Goal: Information Seeking & Learning: Learn about a topic

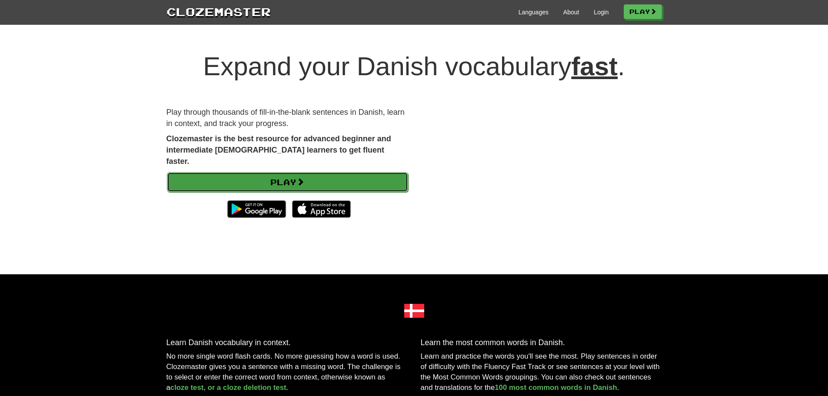
click at [365, 172] on link "Play" at bounding box center [287, 182] width 241 height 20
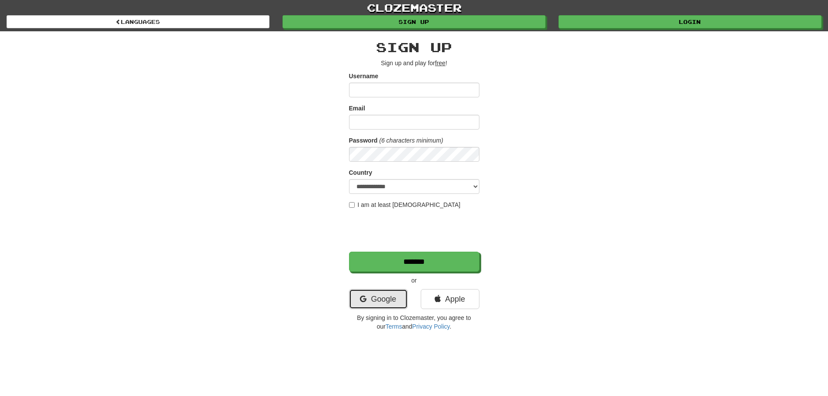
click at [390, 303] on link "Google" at bounding box center [378, 299] width 59 height 20
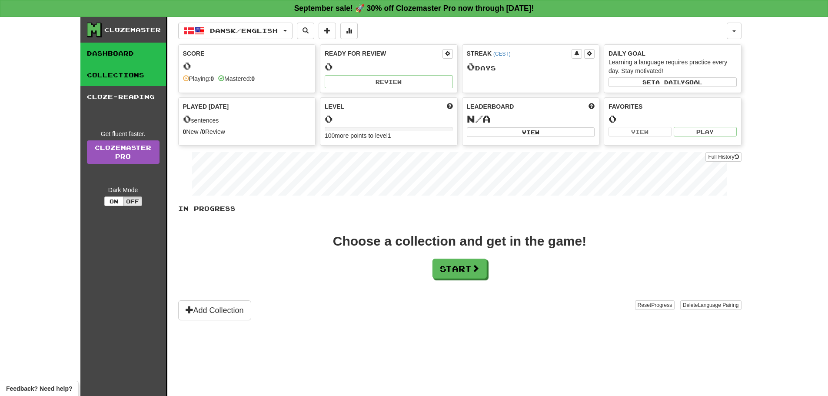
click at [131, 77] on link "Collections" at bounding box center [123, 75] width 86 height 22
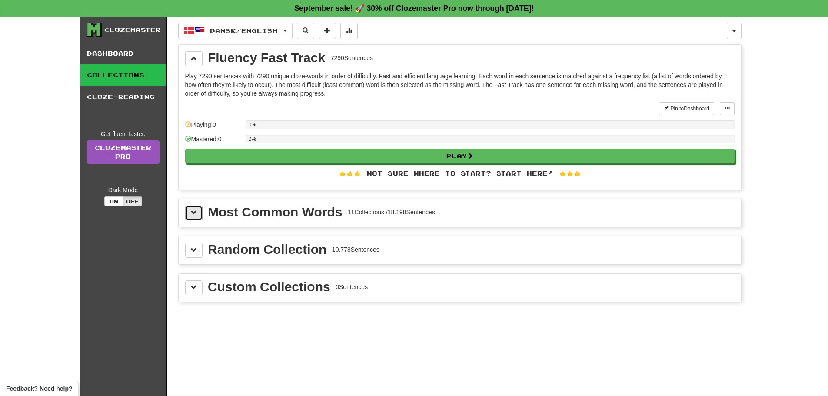
click at [186, 214] on button at bounding box center [193, 213] width 17 height 15
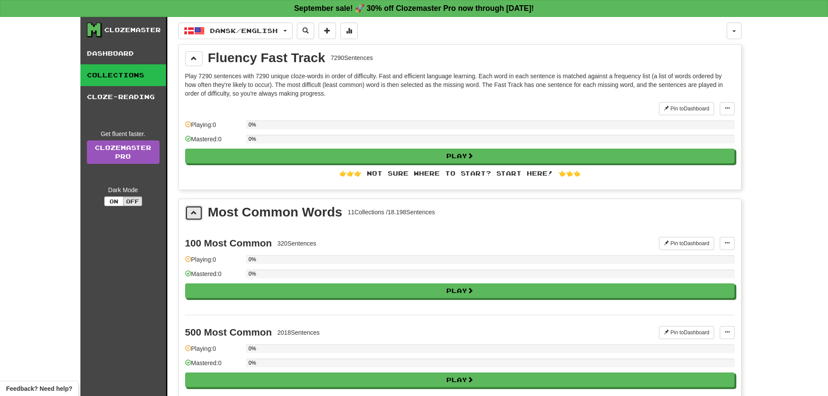
click at [187, 213] on button at bounding box center [193, 213] width 17 height 15
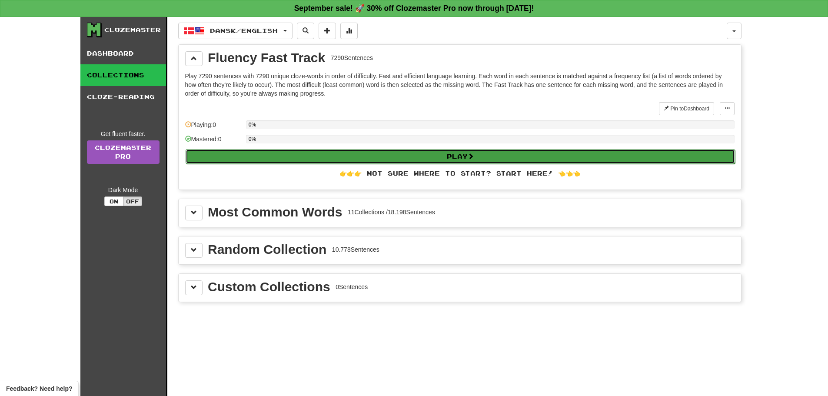
click at [363, 154] on button "Play" at bounding box center [460, 156] width 549 height 15
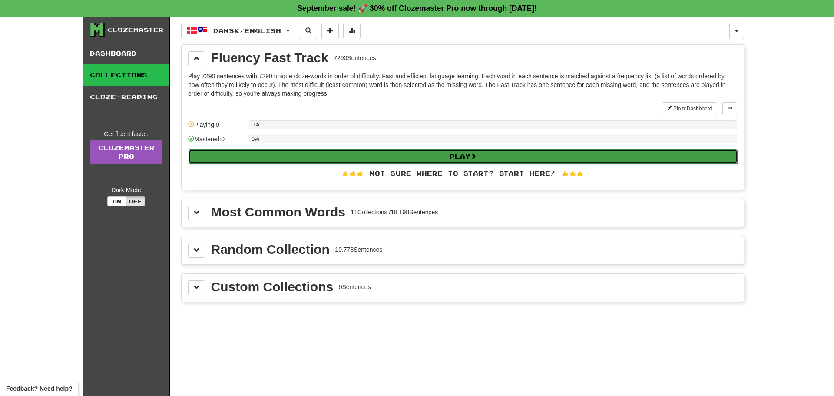
select select "**"
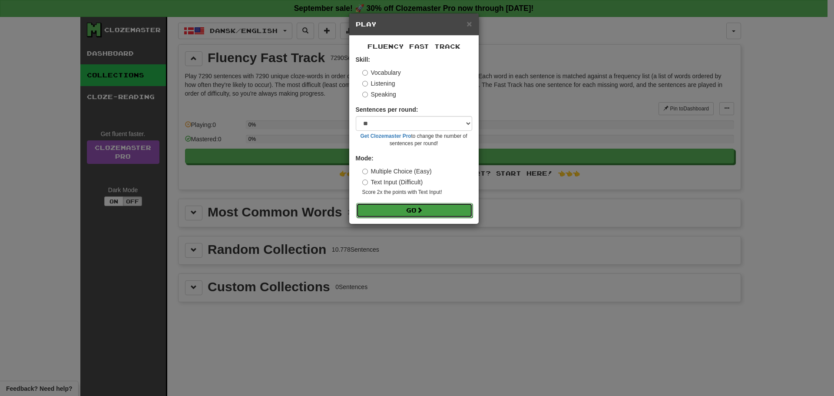
click at [409, 210] on button "Go" at bounding box center [414, 210] width 116 height 15
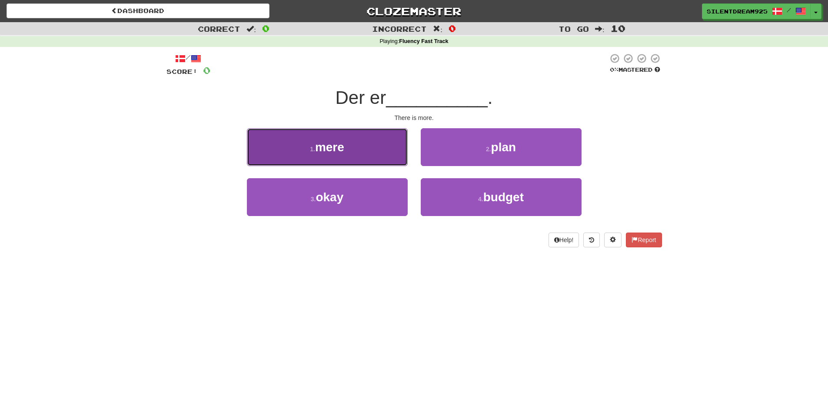
click at [368, 135] on button "1 . mere" at bounding box center [327, 147] width 161 height 38
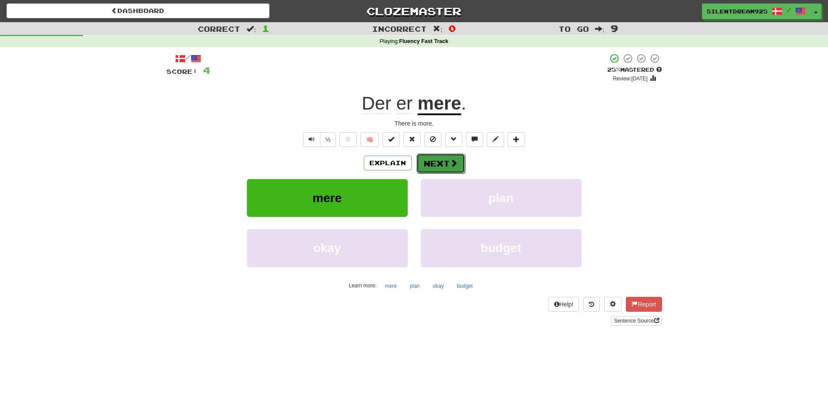
click at [457, 161] on button "Next" at bounding box center [440, 163] width 49 height 20
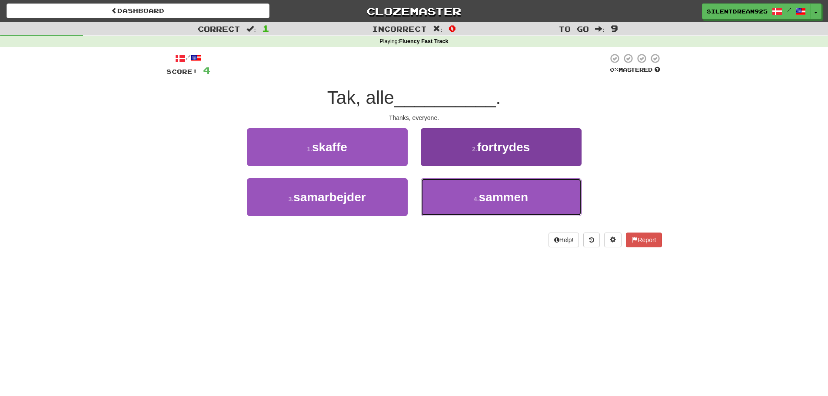
click at [455, 200] on button "4 . sammen" at bounding box center [501, 197] width 161 height 38
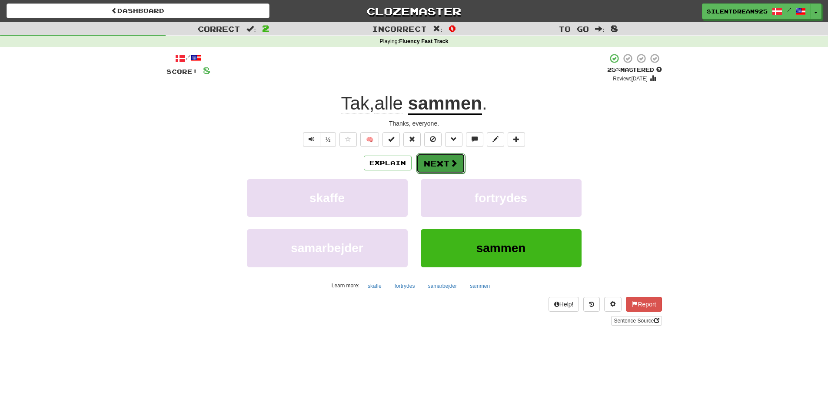
click at [449, 157] on button "Next" at bounding box center [440, 163] width 49 height 20
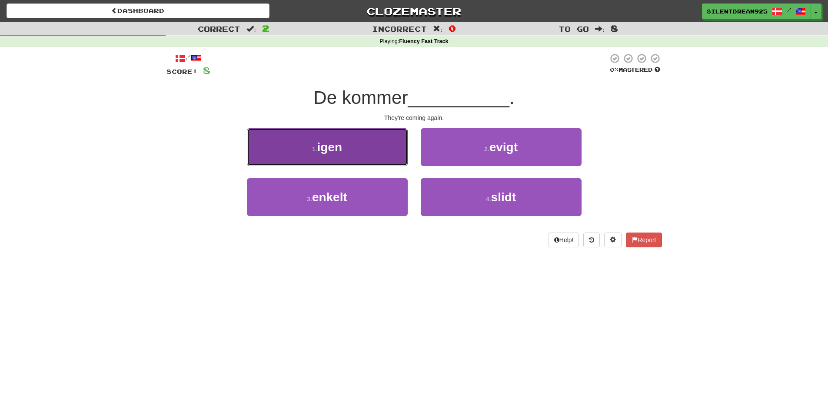
click at [376, 149] on button "1 . igen" at bounding box center [327, 147] width 161 height 38
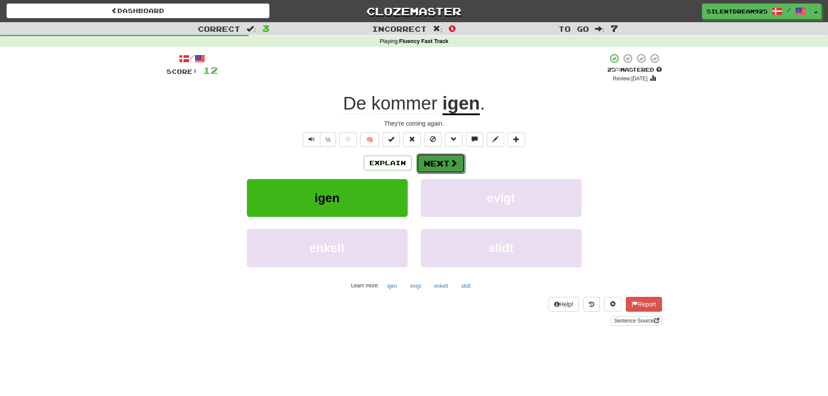
click at [445, 167] on button "Next" at bounding box center [440, 163] width 49 height 20
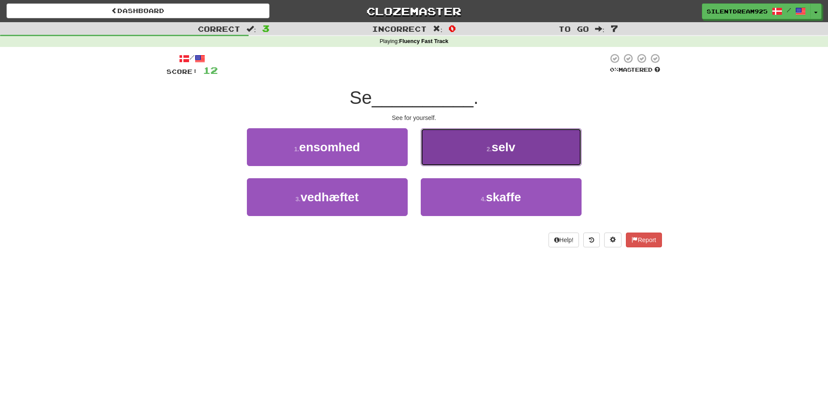
click at [465, 146] on button "2 . selv" at bounding box center [501, 147] width 161 height 38
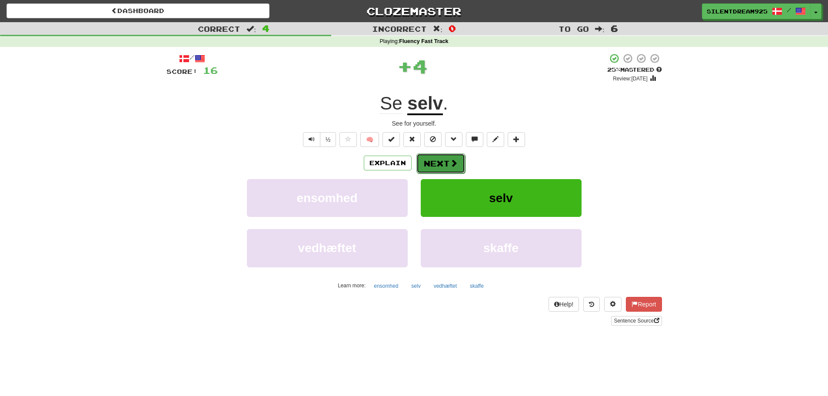
click at [434, 167] on button "Next" at bounding box center [440, 163] width 49 height 20
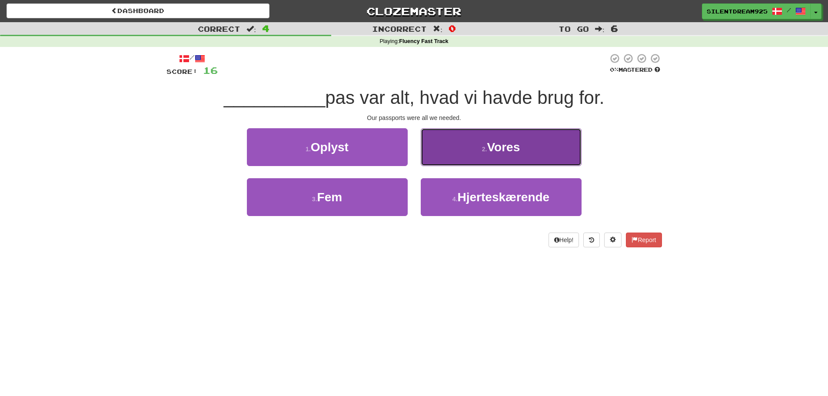
click at [450, 151] on button "2 . Vores" at bounding box center [501, 147] width 161 height 38
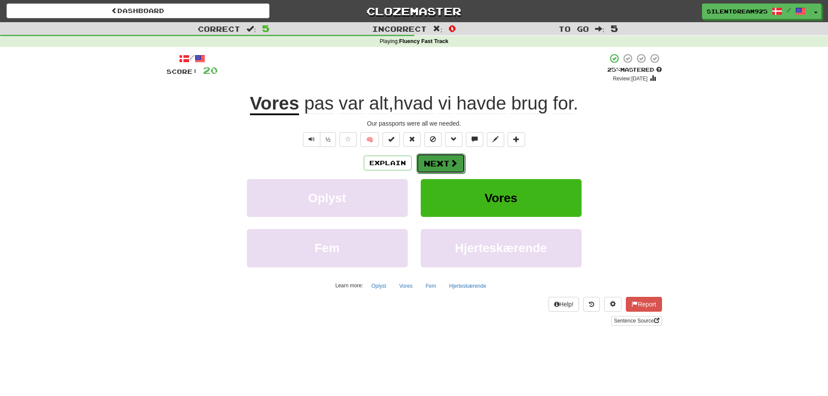
click at [445, 163] on button "Next" at bounding box center [440, 163] width 49 height 20
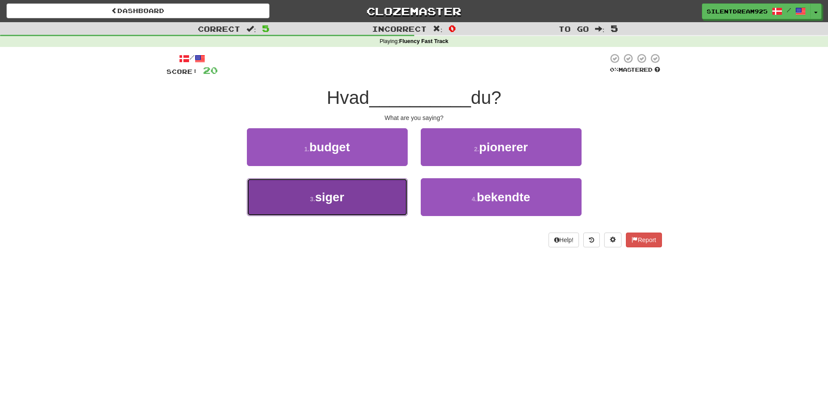
click at [382, 194] on button "3 . siger" at bounding box center [327, 197] width 161 height 38
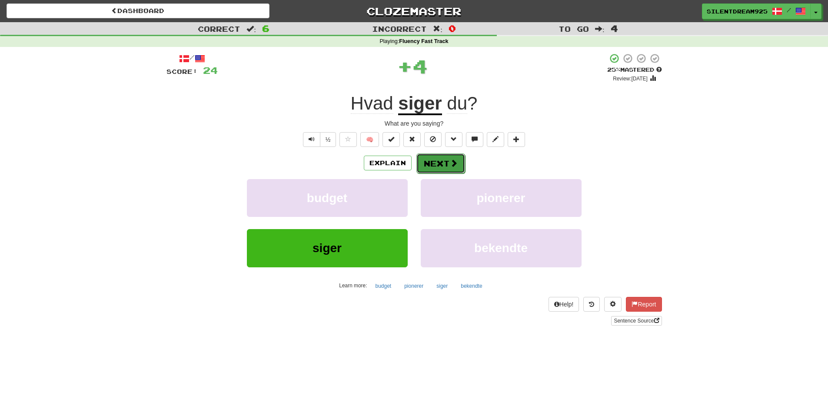
click at [438, 157] on button "Next" at bounding box center [440, 163] width 49 height 20
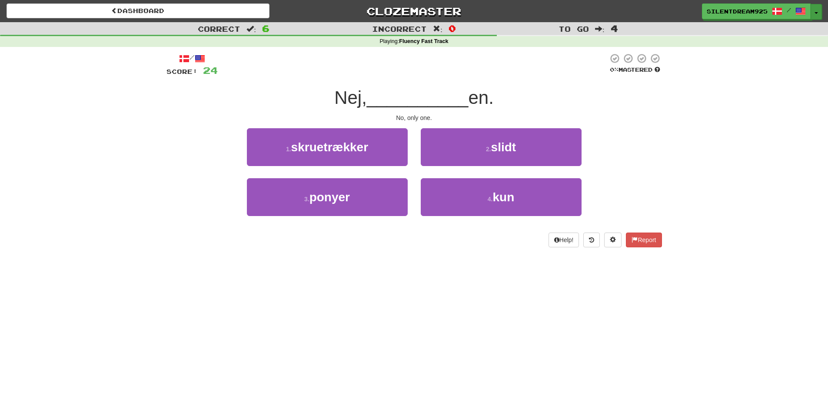
click at [818, 11] on button "Toggle Dropdown" at bounding box center [815, 12] width 11 height 16
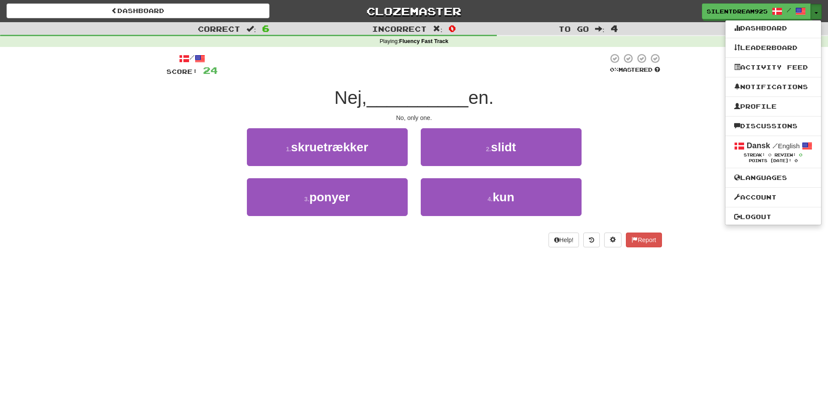
click at [818, 11] on button "Toggle Dropdown" at bounding box center [815, 12] width 11 height 16
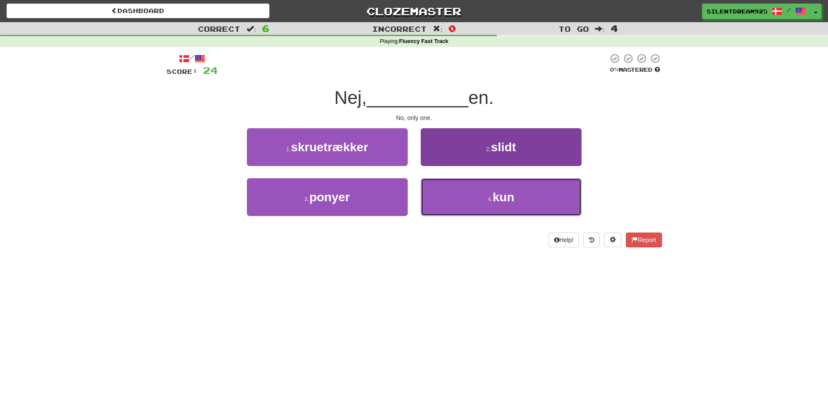
click at [529, 194] on button "4 . kun" at bounding box center [501, 197] width 161 height 38
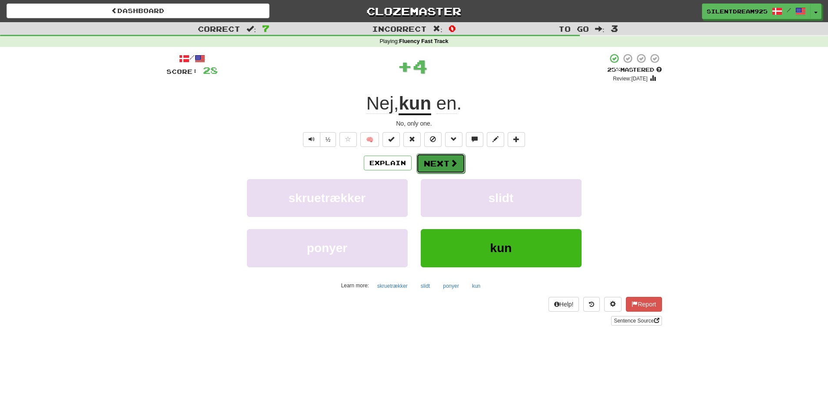
click at [446, 158] on button "Next" at bounding box center [440, 163] width 49 height 20
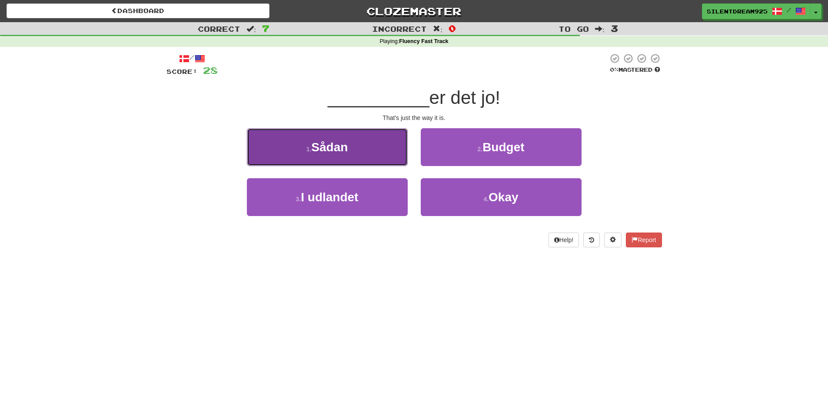
click at [382, 144] on button "1 . Sådan" at bounding box center [327, 147] width 161 height 38
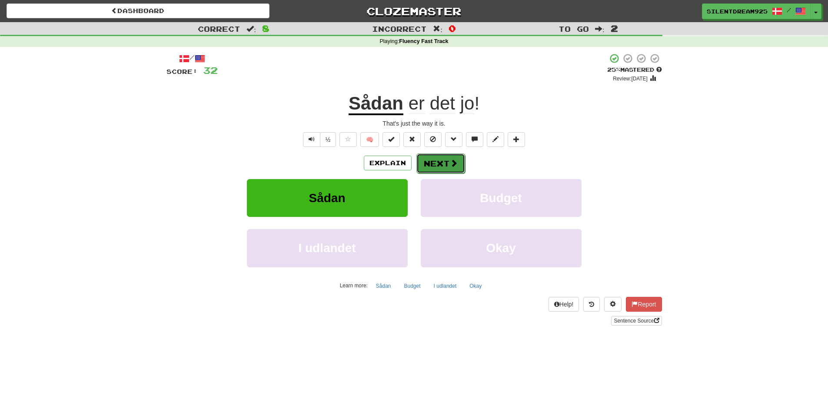
click at [450, 160] on span at bounding box center [454, 163] width 8 height 8
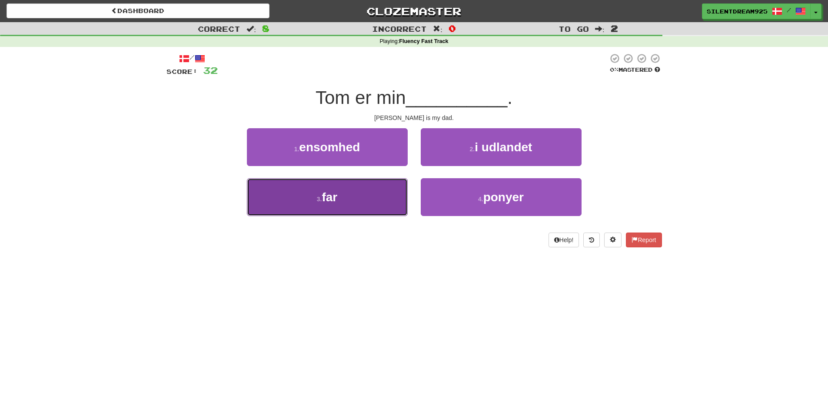
click at [386, 190] on button "3 . far" at bounding box center [327, 197] width 161 height 38
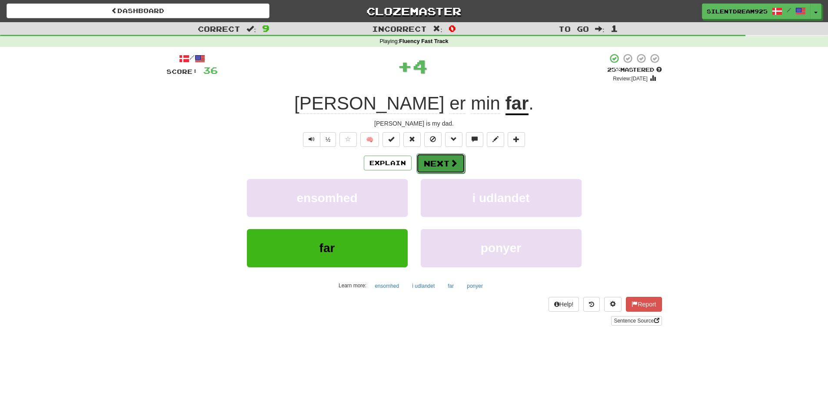
click at [444, 158] on button "Next" at bounding box center [440, 163] width 49 height 20
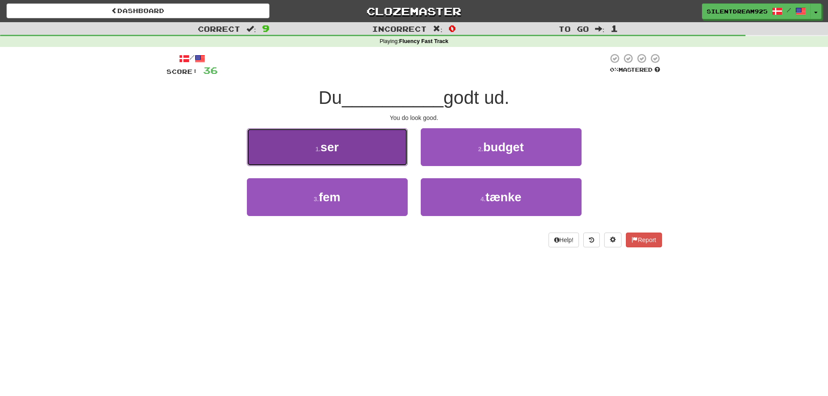
click at [375, 143] on button "1 . ser" at bounding box center [327, 147] width 161 height 38
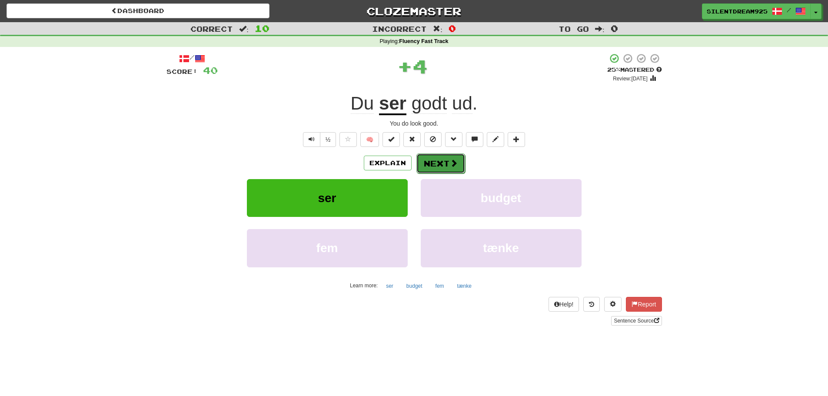
click at [437, 160] on button "Next" at bounding box center [440, 163] width 49 height 20
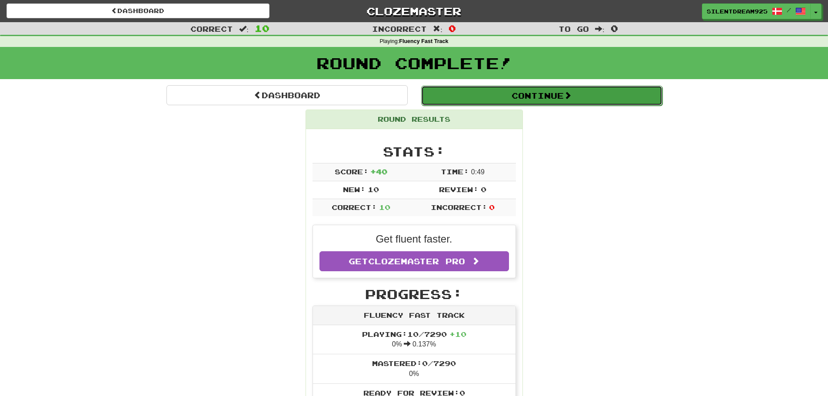
click at [530, 93] on button "Continue" at bounding box center [541, 96] width 241 height 20
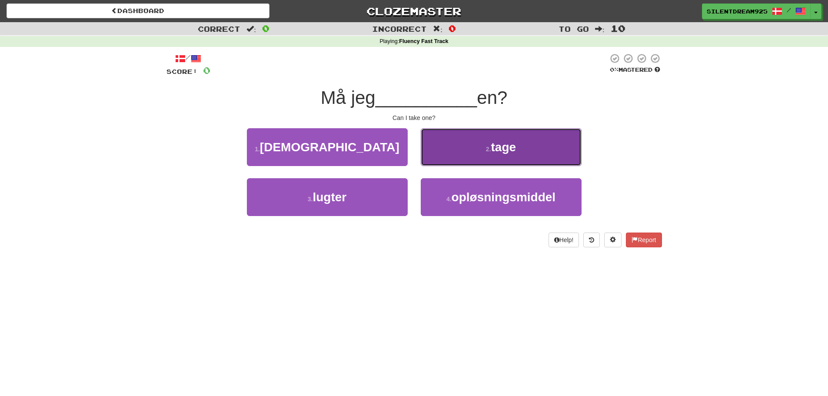
click at [480, 135] on button "2 . tage" at bounding box center [501, 147] width 161 height 38
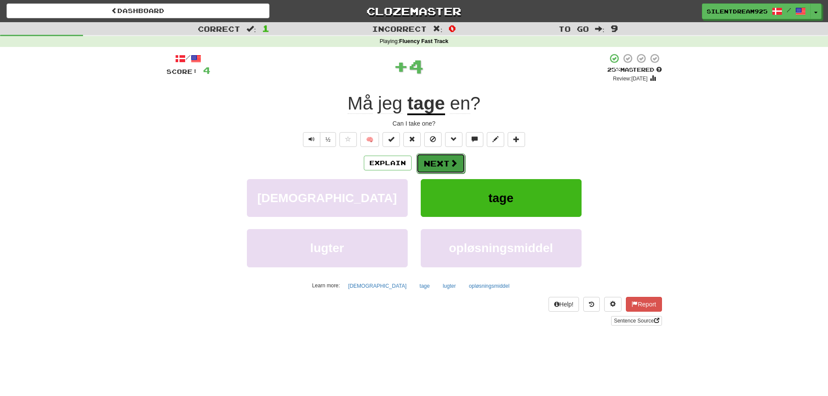
click at [441, 169] on button "Next" at bounding box center [440, 163] width 49 height 20
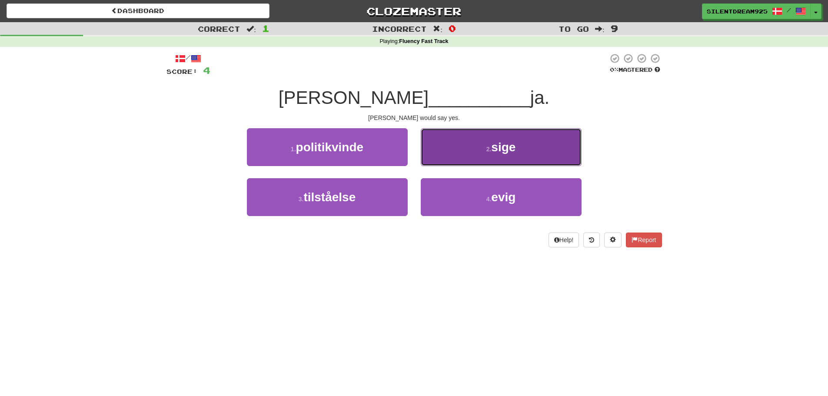
click at [449, 151] on button "2 . sige" at bounding box center [501, 147] width 161 height 38
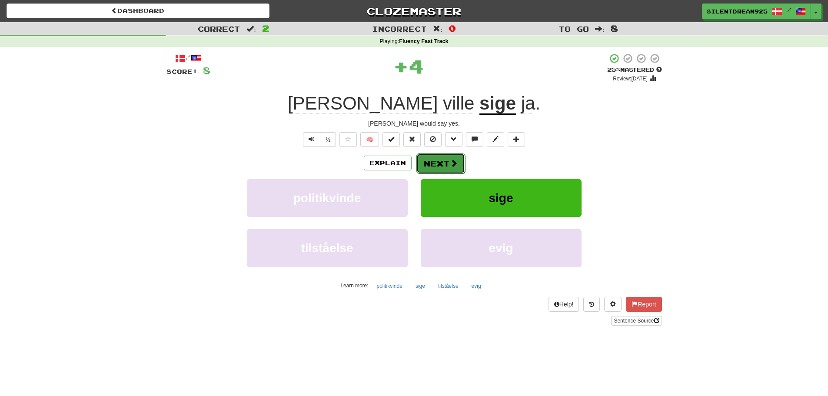
click at [450, 159] on span at bounding box center [454, 163] width 8 height 8
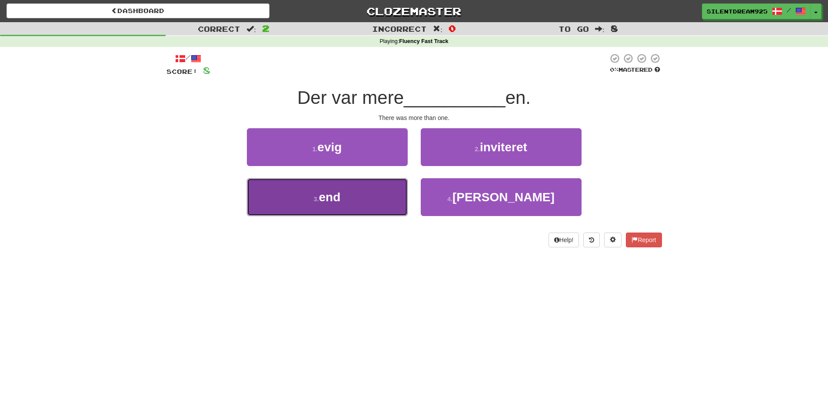
click at [366, 192] on button "3 . end" at bounding box center [327, 197] width 161 height 38
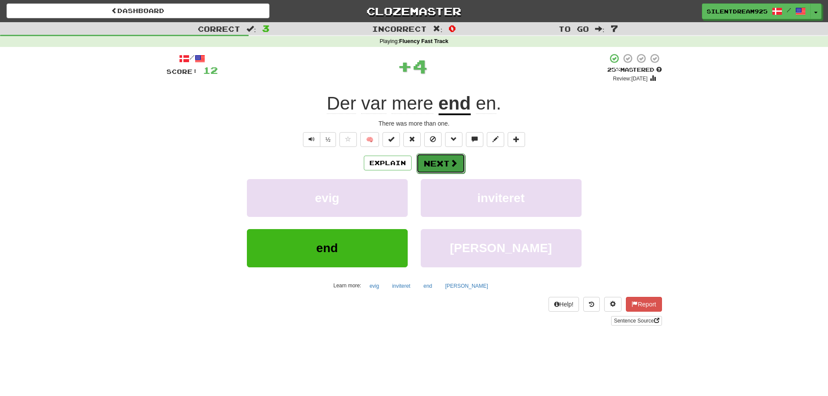
click at [443, 159] on button "Next" at bounding box center [440, 163] width 49 height 20
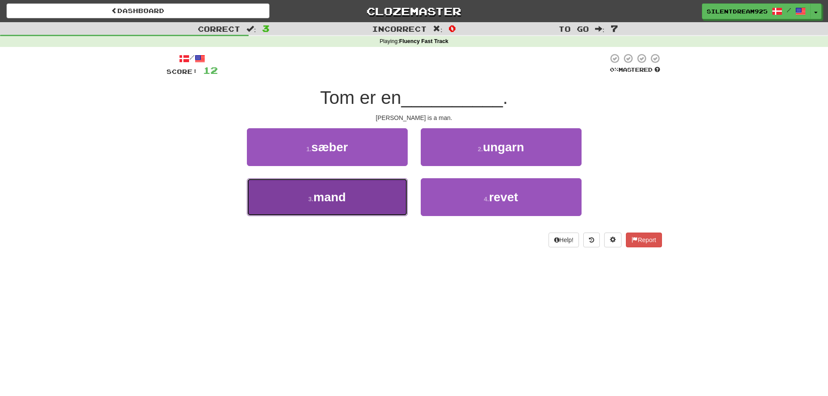
click at [385, 185] on button "3 . mand" at bounding box center [327, 197] width 161 height 38
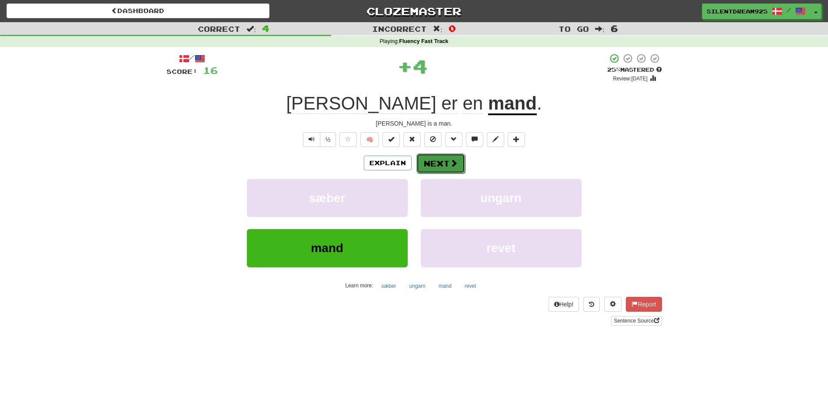
click at [429, 162] on button "Next" at bounding box center [440, 163] width 49 height 20
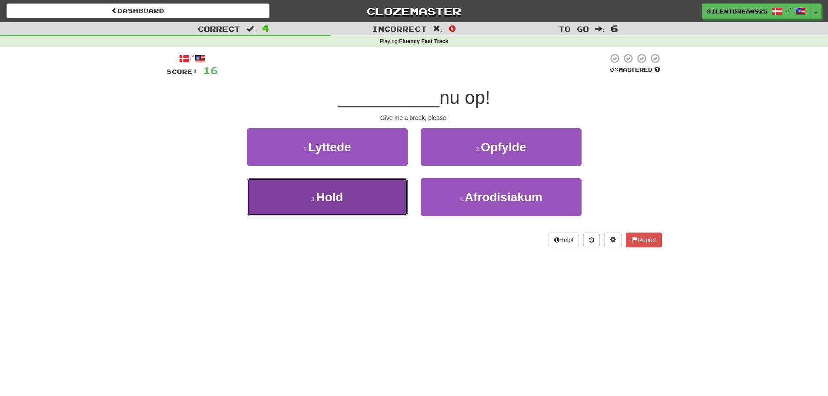
click at [395, 182] on button "3 . Hold" at bounding box center [327, 197] width 161 height 38
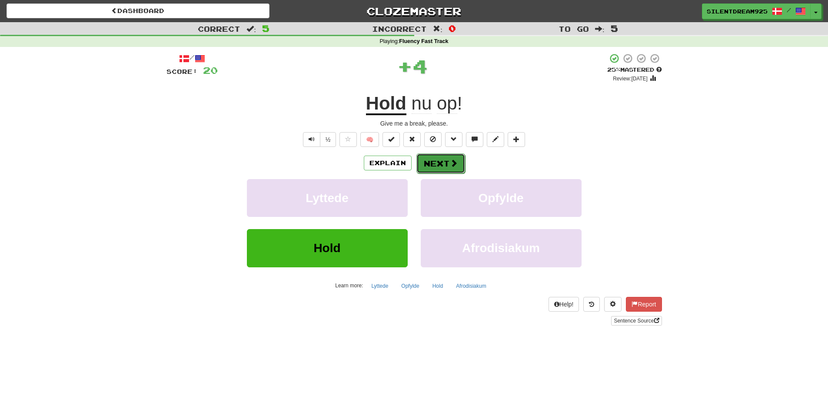
click at [442, 158] on button "Next" at bounding box center [440, 163] width 49 height 20
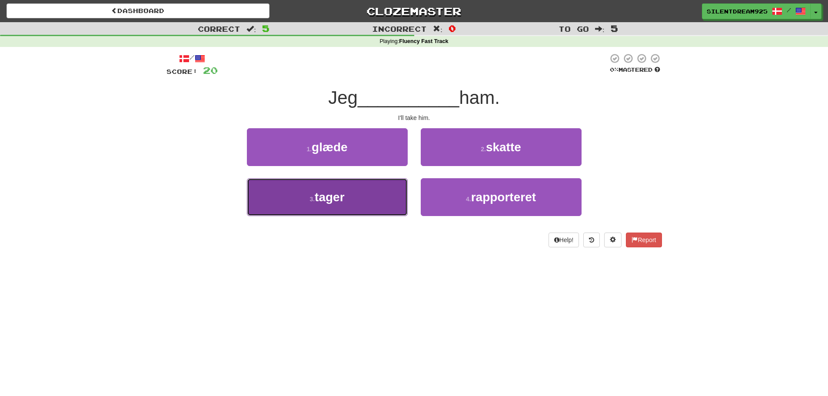
click at [394, 189] on button "3 . tager" at bounding box center [327, 197] width 161 height 38
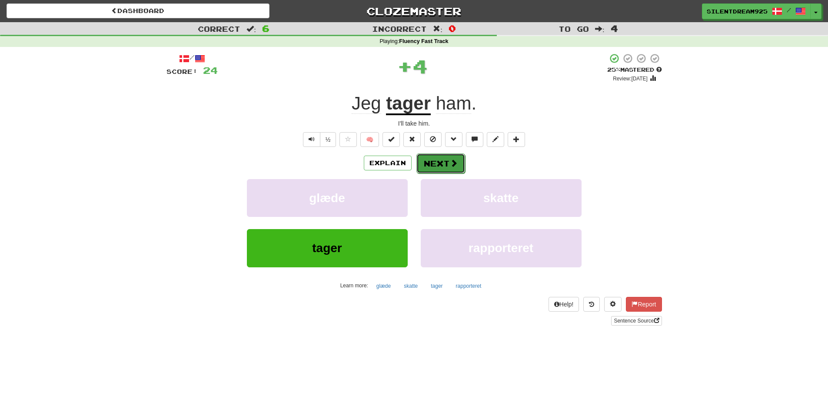
click at [434, 159] on button "Next" at bounding box center [440, 163] width 49 height 20
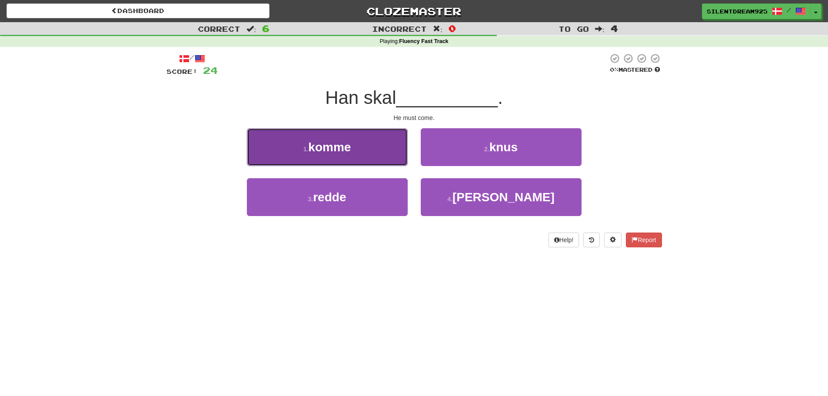
click at [352, 147] on button "1 . komme" at bounding box center [327, 147] width 161 height 38
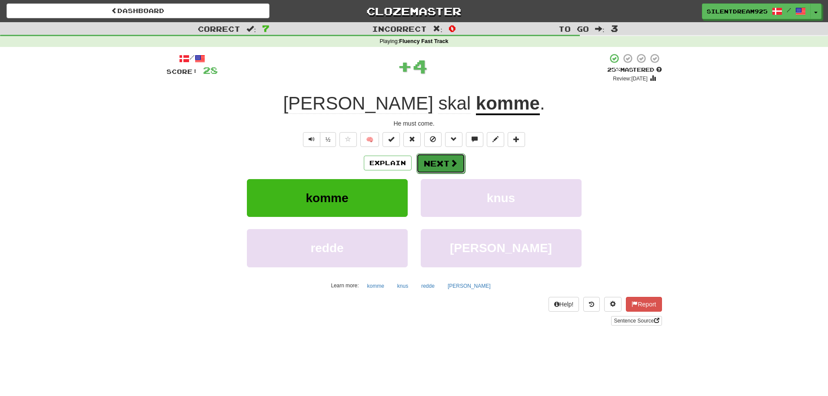
click at [430, 164] on button "Next" at bounding box center [440, 163] width 49 height 20
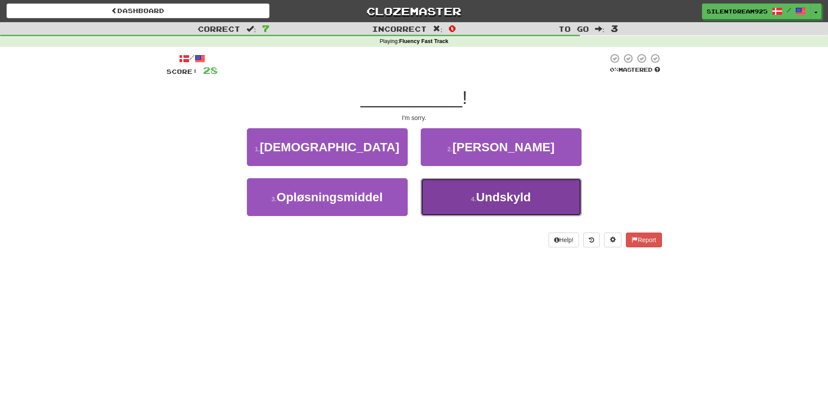
click at [440, 191] on button "4 . Undskyld" at bounding box center [501, 197] width 161 height 38
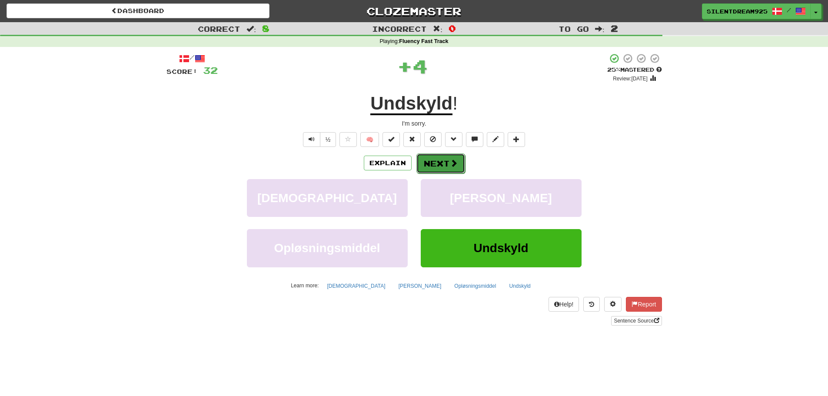
click at [432, 162] on button "Next" at bounding box center [440, 163] width 49 height 20
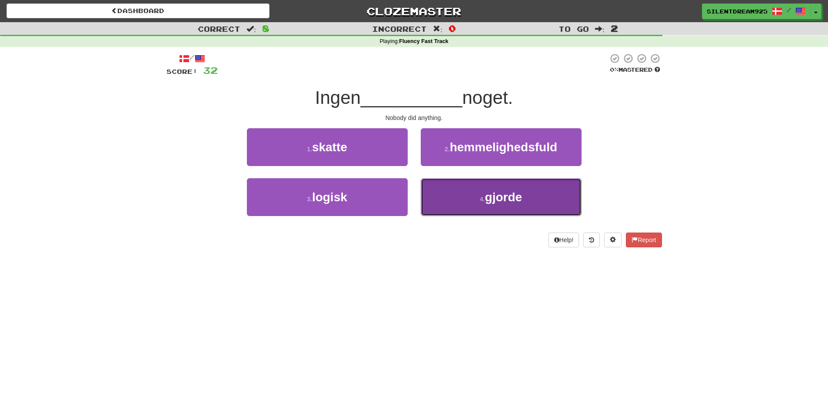
click at [440, 192] on button "4 . gjorde" at bounding box center [501, 197] width 161 height 38
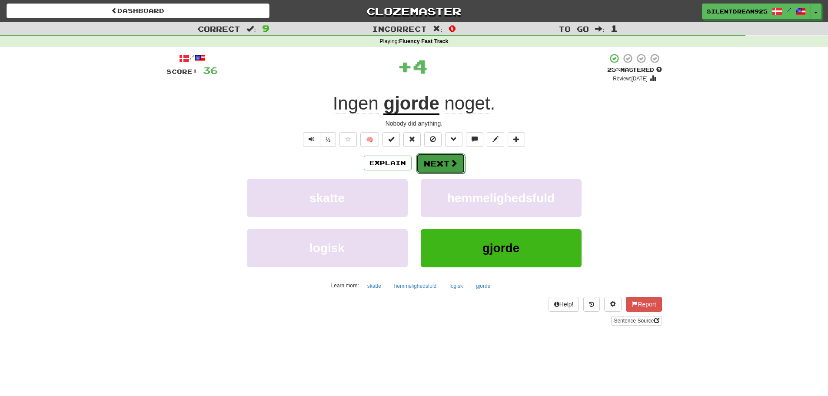
click at [424, 166] on button "Next" at bounding box center [440, 163] width 49 height 20
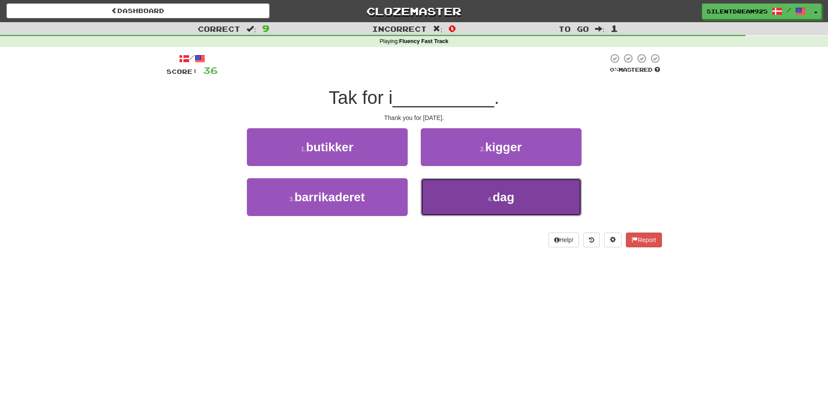
click at [440, 199] on button "4 . dag" at bounding box center [501, 197] width 161 height 38
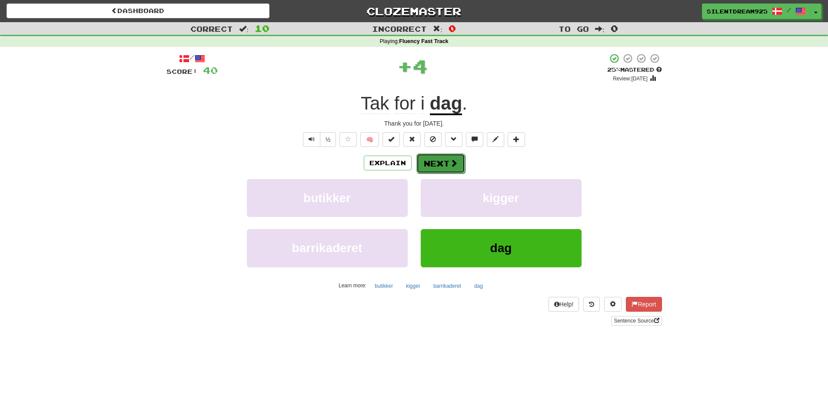
click at [431, 164] on button "Next" at bounding box center [440, 163] width 49 height 20
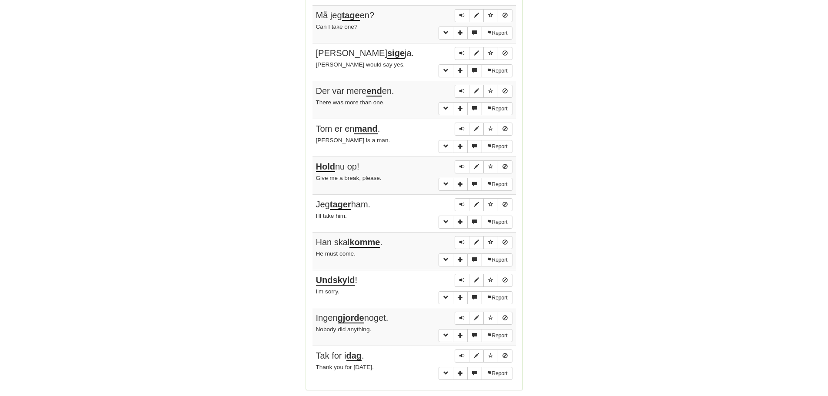
scroll to position [565, 0]
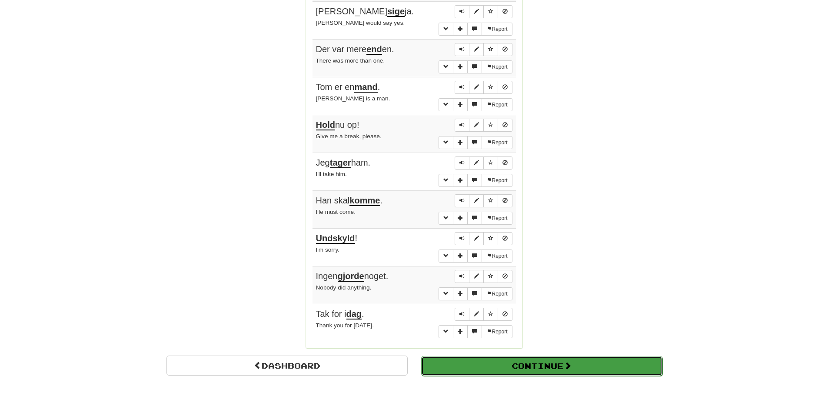
click at [505, 370] on button "Continue" at bounding box center [541, 366] width 241 height 20
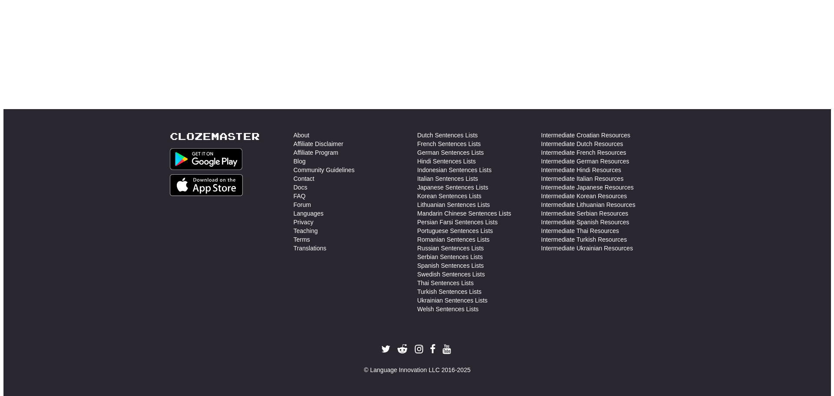
scroll to position [0, 0]
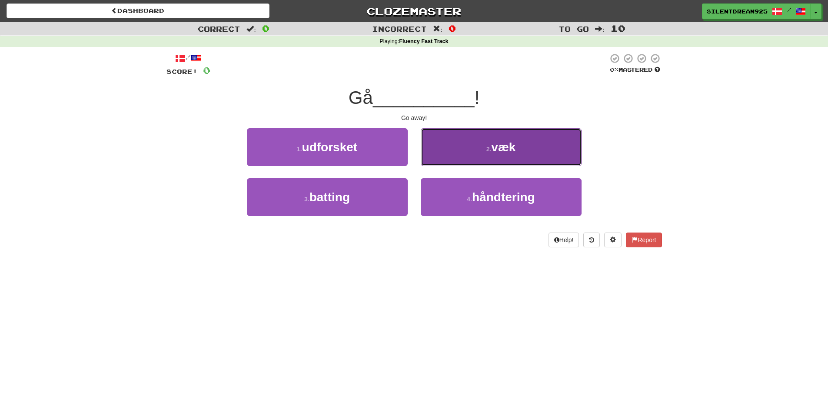
click at [482, 149] on button "2 . væk" at bounding box center [501, 147] width 161 height 38
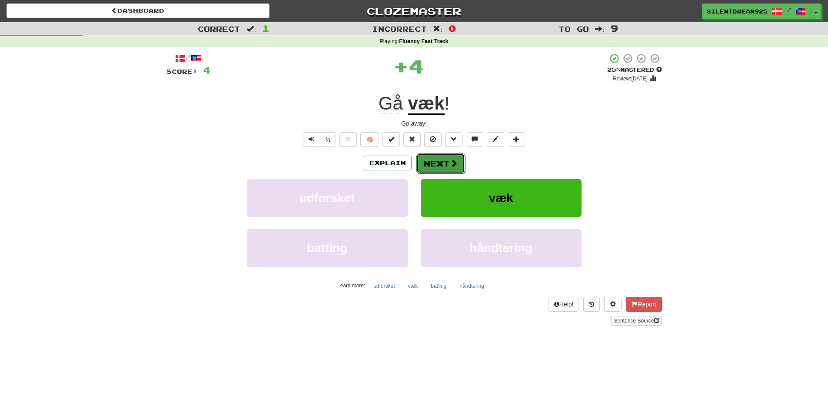
click at [447, 157] on button "Next" at bounding box center [440, 163] width 49 height 20
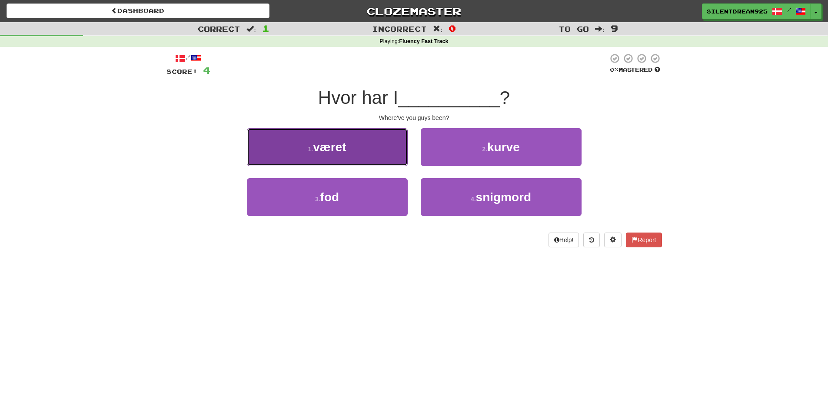
click at [387, 135] on button "1 . været" at bounding box center [327, 147] width 161 height 38
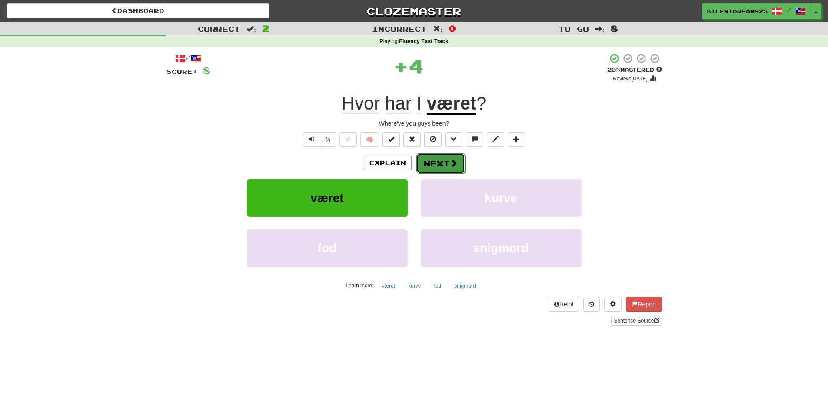
click at [433, 169] on button "Next" at bounding box center [440, 163] width 49 height 20
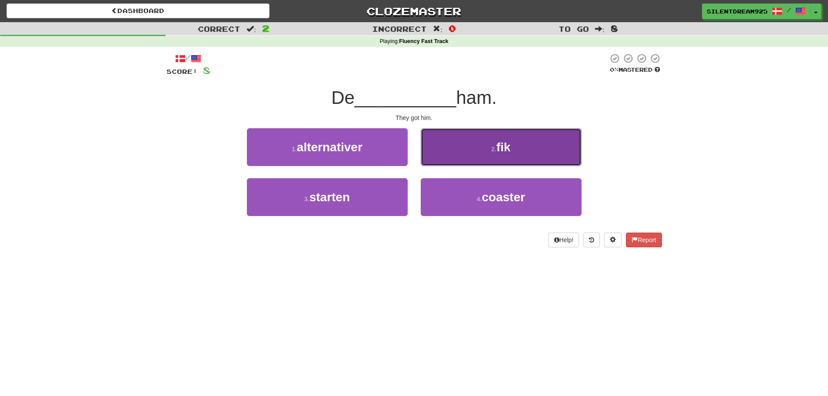
click at [437, 156] on button "2 . fik" at bounding box center [501, 147] width 161 height 38
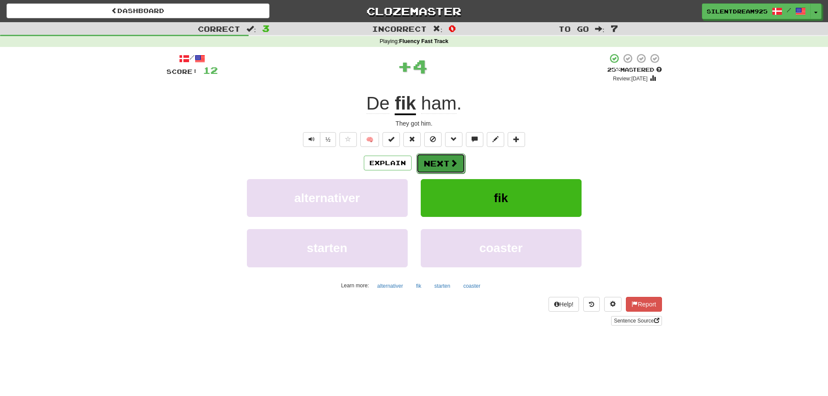
click at [440, 159] on button "Next" at bounding box center [440, 163] width 49 height 20
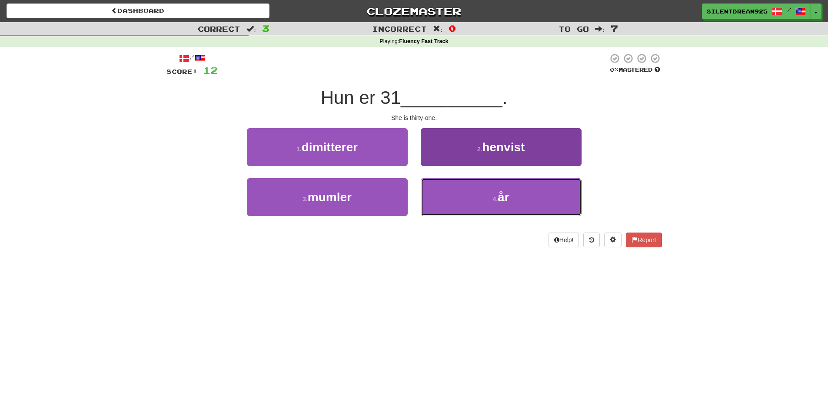
click at [441, 192] on button "4 . år" at bounding box center [501, 197] width 161 height 38
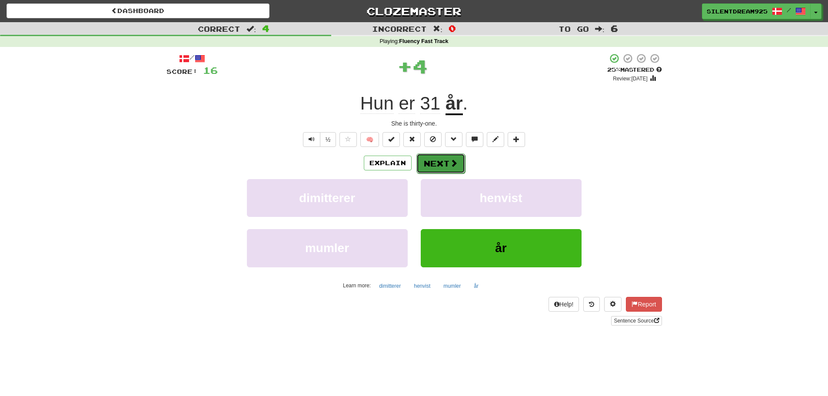
click at [445, 165] on button "Next" at bounding box center [440, 163] width 49 height 20
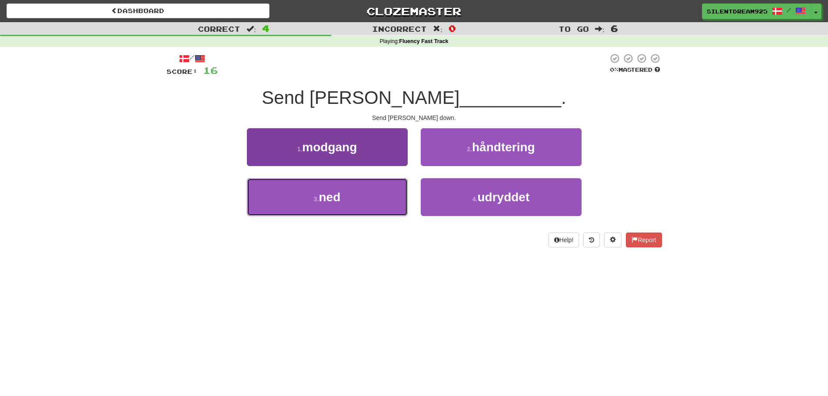
click at [375, 211] on button "3 . ned" at bounding box center [327, 197] width 161 height 38
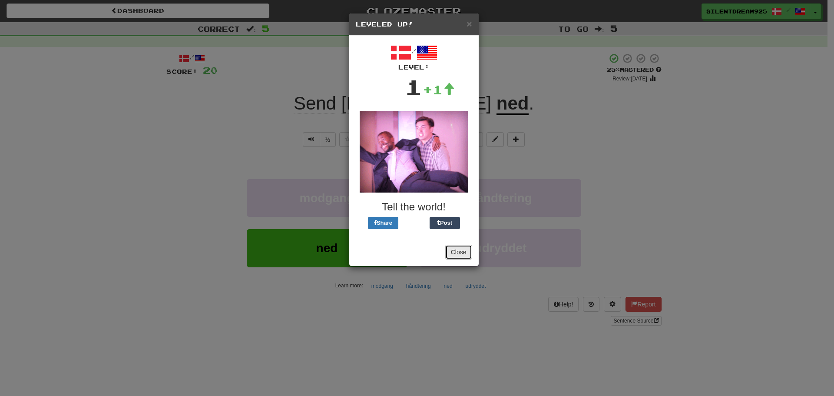
click at [463, 255] on button "Close" at bounding box center [458, 252] width 27 height 15
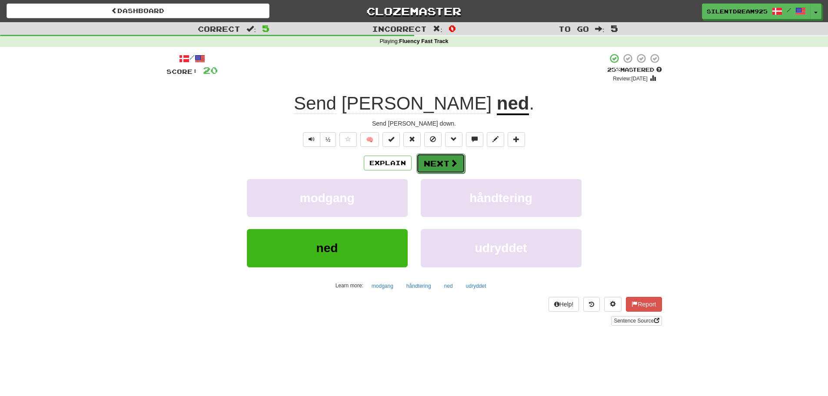
click at [450, 163] on span at bounding box center [454, 163] width 8 height 8
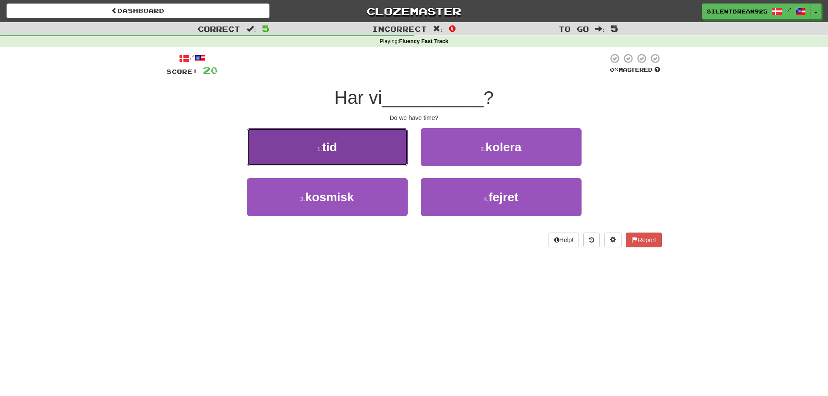
click at [370, 153] on button "1 . tid" at bounding box center [327, 147] width 161 height 38
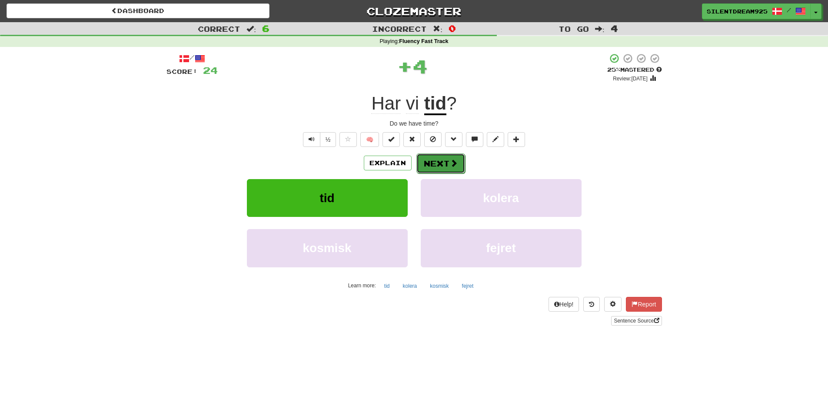
click at [442, 164] on button "Next" at bounding box center [440, 163] width 49 height 20
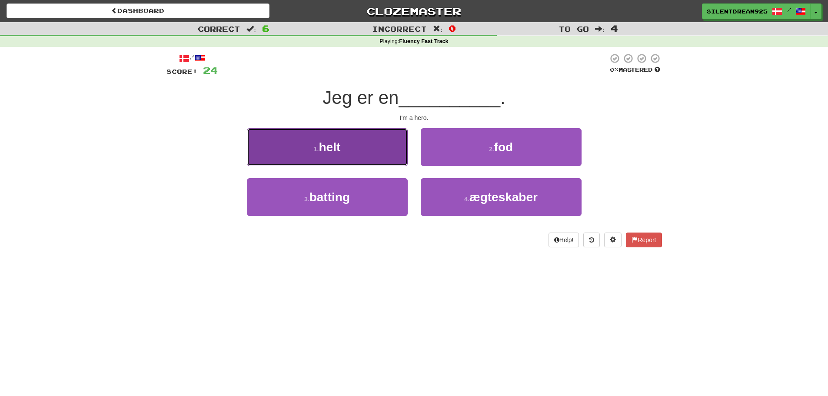
click at [362, 152] on button "1 . helt" at bounding box center [327, 147] width 161 height 38
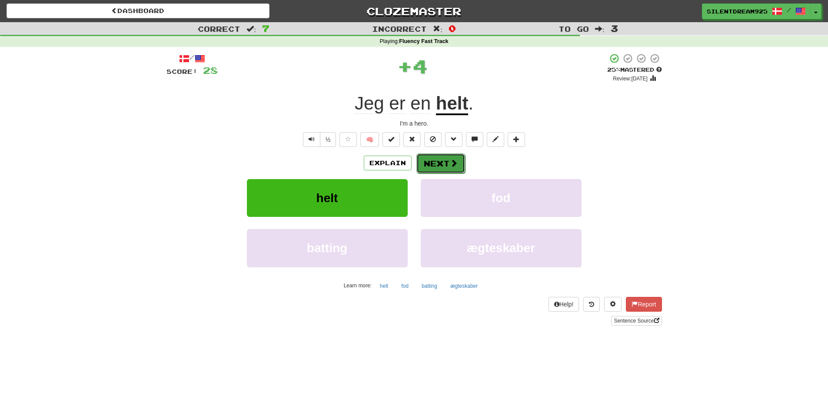
click at [458, 163] on button "Next" at bounding box center [440, 163] width 49 height 20
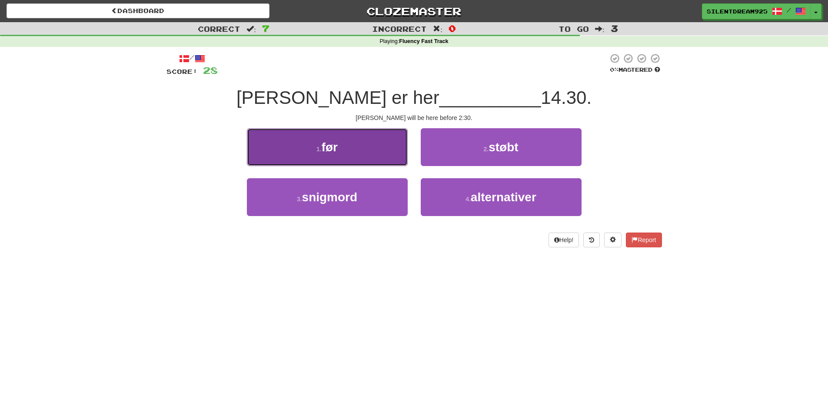
click at [361, 146] on button "1 . før" at bounding box center [327, 147] width 161 height 38
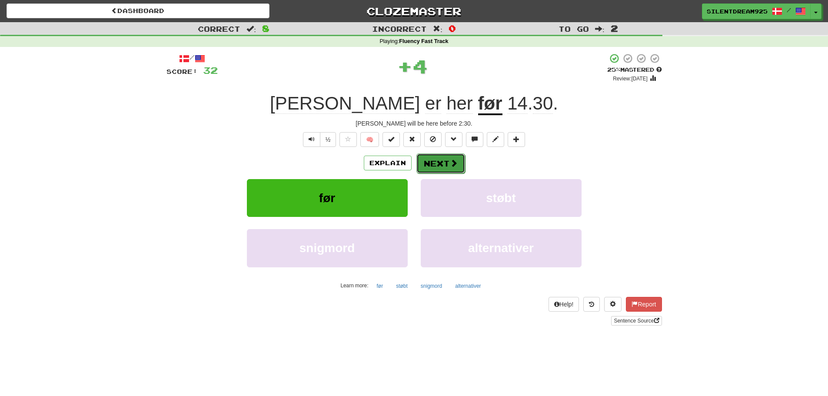
click at [432, 163] on button "Next" at bounding box center [440, 163] width 49 height 20
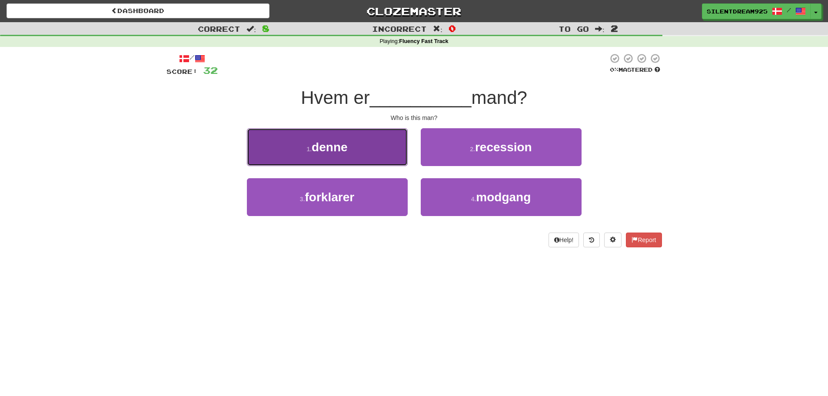
click at [379, 148] on button "1 . denne" at bounding box center [327, 147] width 161 height 38
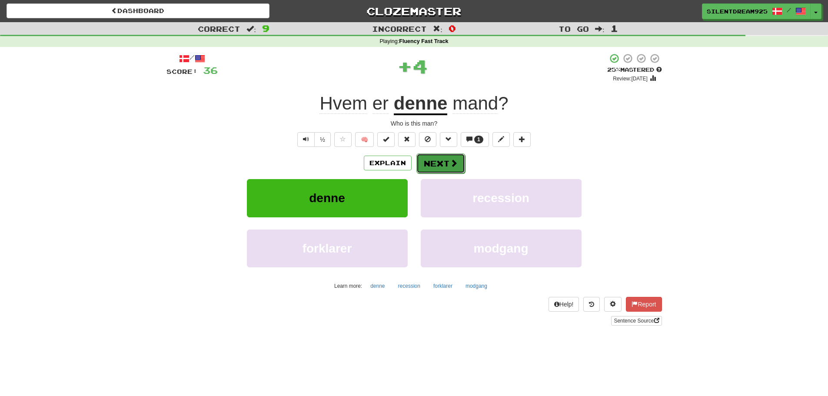
click at [454, 161] on span at bounding box center [454, 163] width 8 height 8
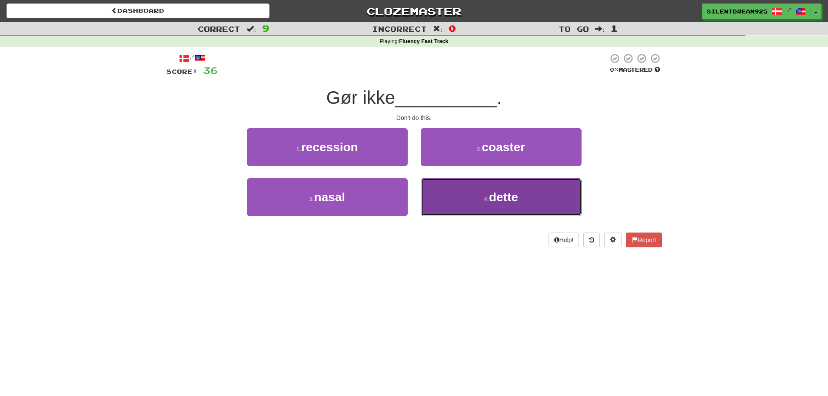
click at [445, 195] on button "4 . dette" at bounding box center [501, 197] width 161 height 38
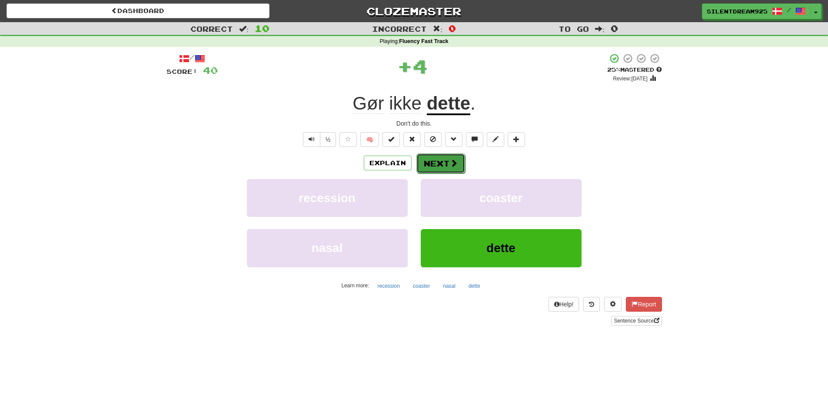
click at [437, 160] on button "Next" at bounding box center [440, 163] width 49 height 20
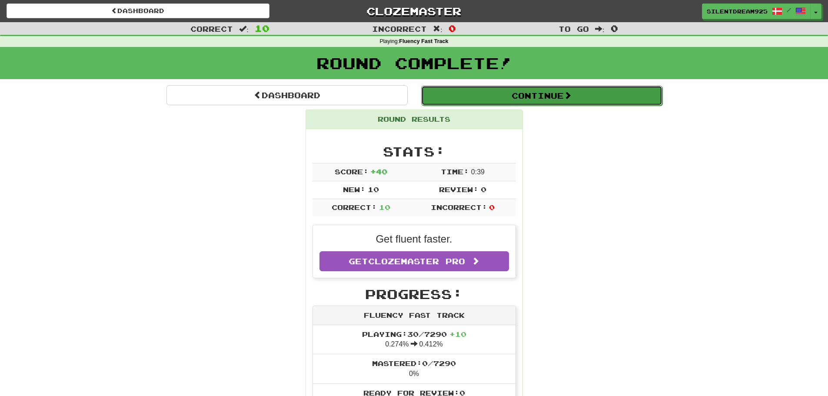
click at [495, 93] on button "Continue" at bounding box center [541, 96] width 241 height 20
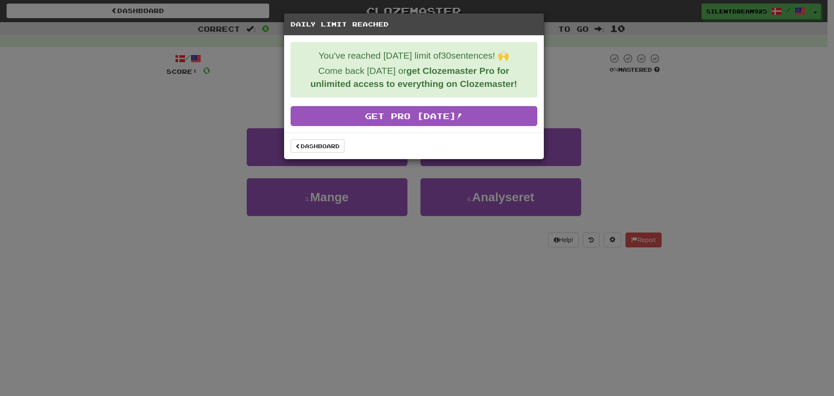
click at [339, 208] on div "Daily Limit Reached You've reached today's limit of 30 sentences! 🙌 Come back t…" at bounding box center [417, 198] width 834 height 396
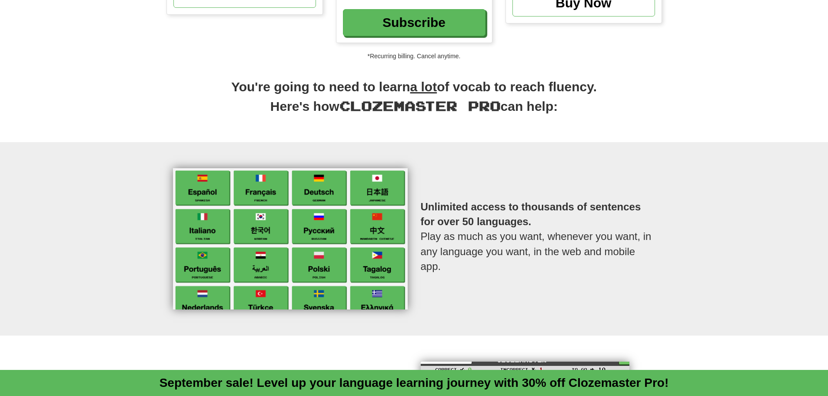
scroll to position [435, 0]
